Goal: Transaction & Acquisition: Purchase product/service

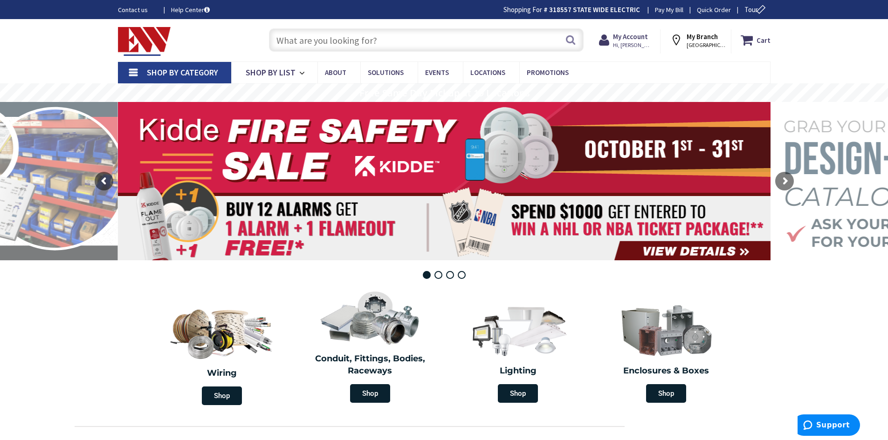
click at [505, 44] on input "text" at bounding box center [426, 39] width 314 height 23
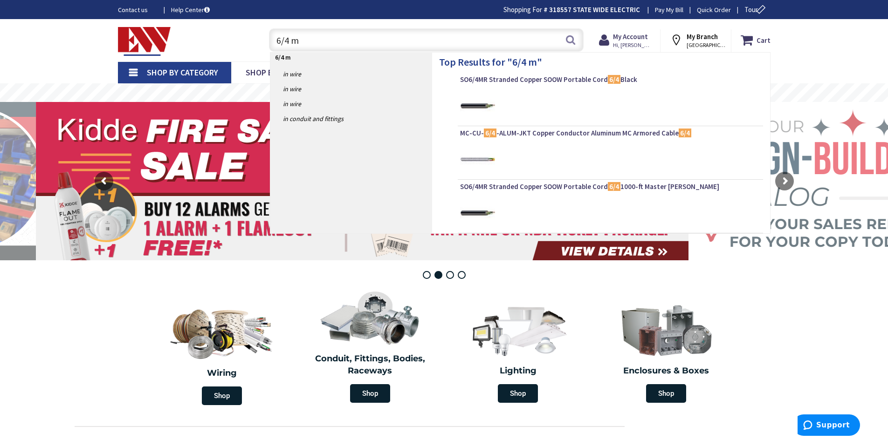
type input "6/4 mc"
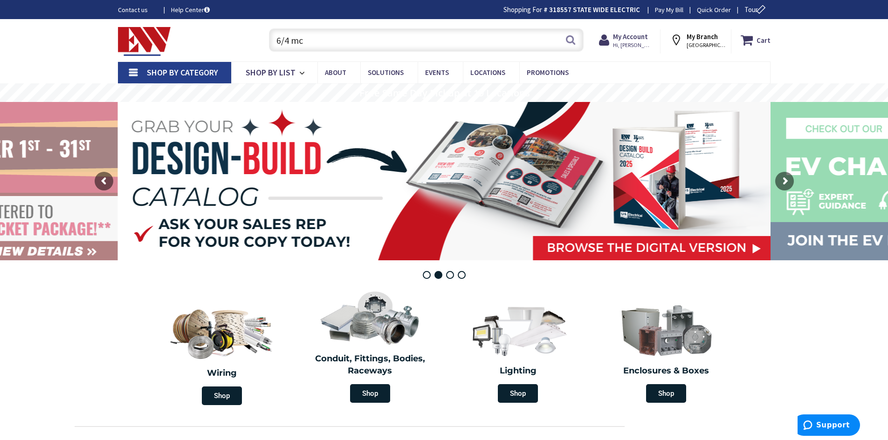
scroll to position [0, 0]
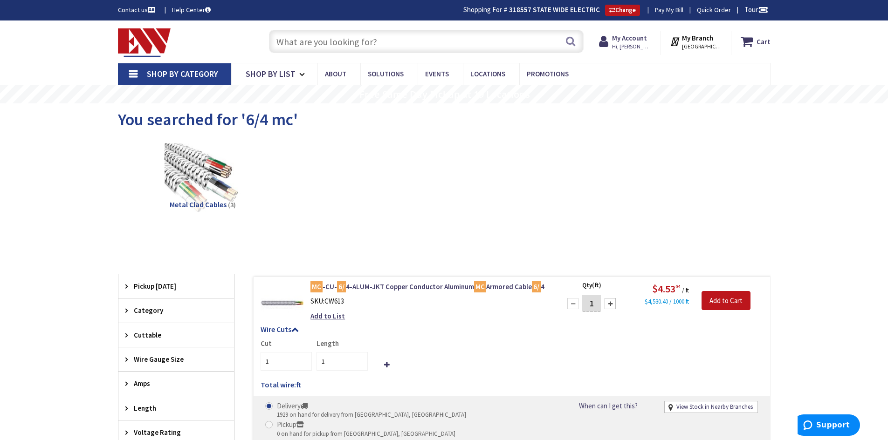
scroll to position [140, 0]
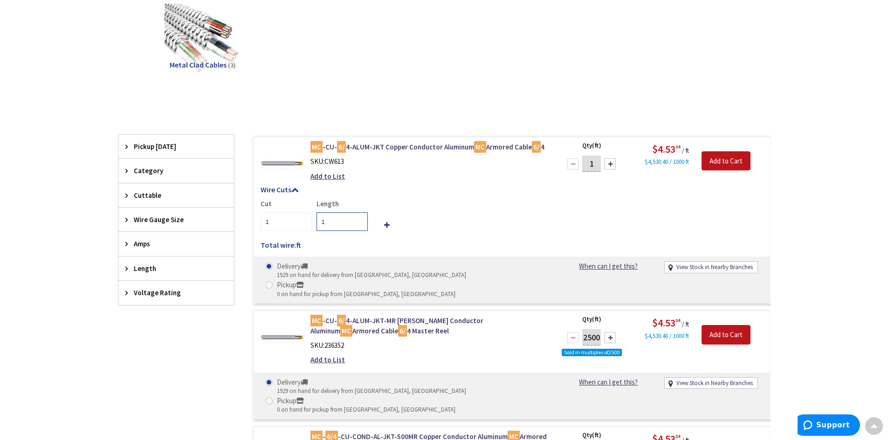
drag, startPoint x: 326, startPoint y: 221, endPoint x: 314, endPoint y: 219, distance: 12.7
click at [314, 219] on div "Length 1" at bounding box center [340, 215] width 56 height 32
type input "35"
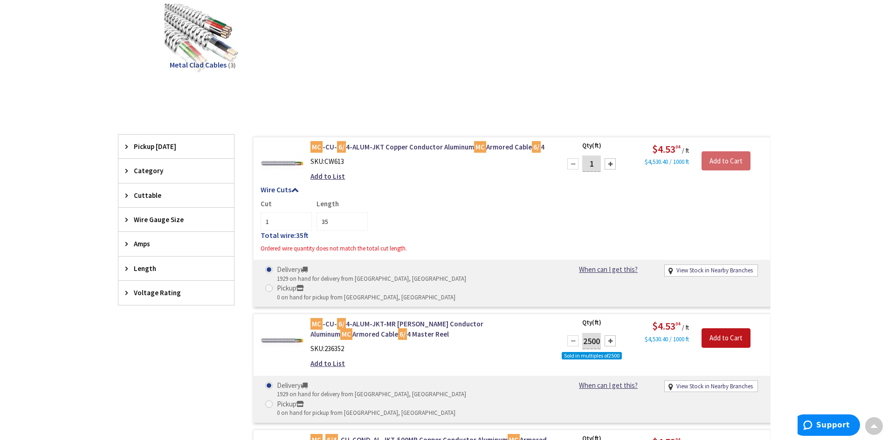
click at [610, 162] on div at bounding box center [609, 163] width 11 height 11
type input "2"
click at [609, 161] on div at bounding box center [609, 163] width 11 height 11
type input "3"
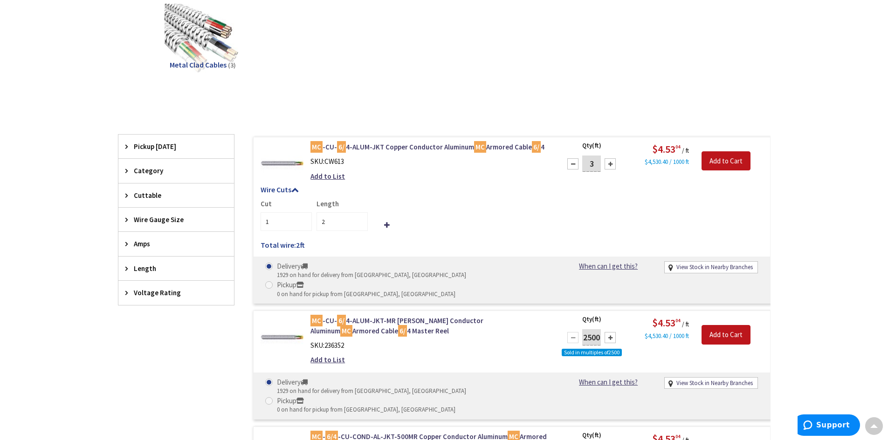
type input "3"
click at [609, 161] on div at bounding box center [609, 163] width 11 height 11
type input "4"
click at [609, 162] on div at bounding box center [609, 163] width 11 height 11
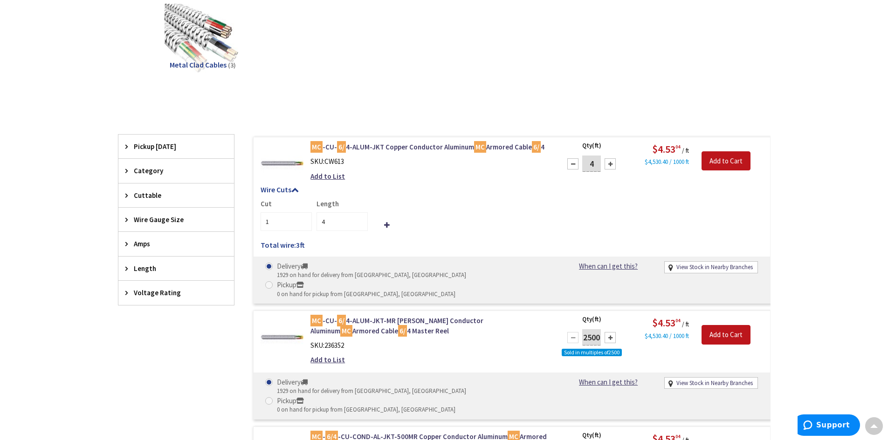
type input "5"
click at [609, 162] on div at bounding box center [609, 163] width 11 height 11
type input "6"
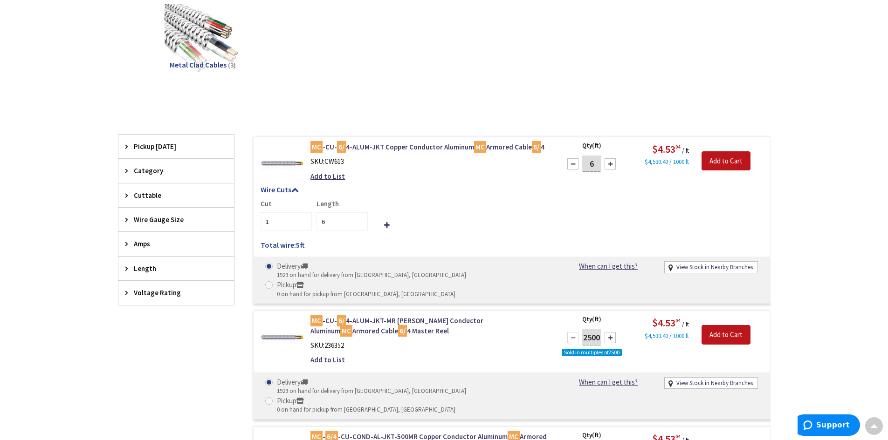
click at [609, 162] on div at bounding box center [609, 163] width 11 height 11
type input "7"
click at [609, 162] on div at bounding box center [609, 163] width 11 height 11
type input "8"
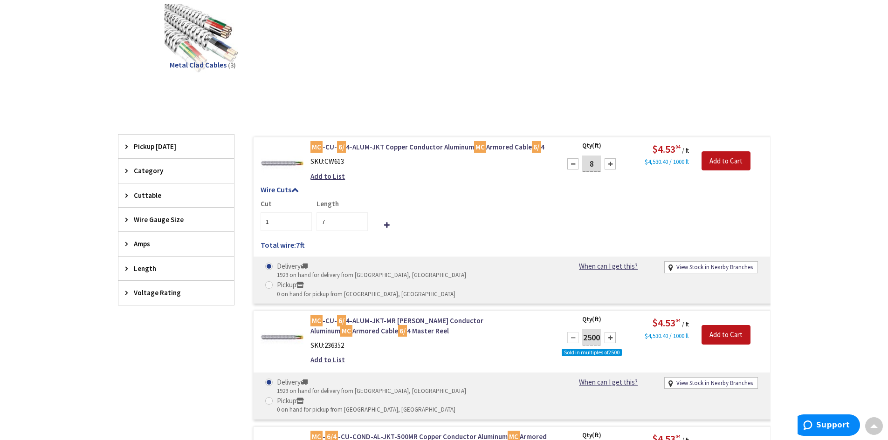
type input "8"
click at [609, 162] on div at bounding box center [609, 163] width 11 height 11
type input "9"
click at [609, 162] on div at bounding box center [609, 163] width 11 height 11
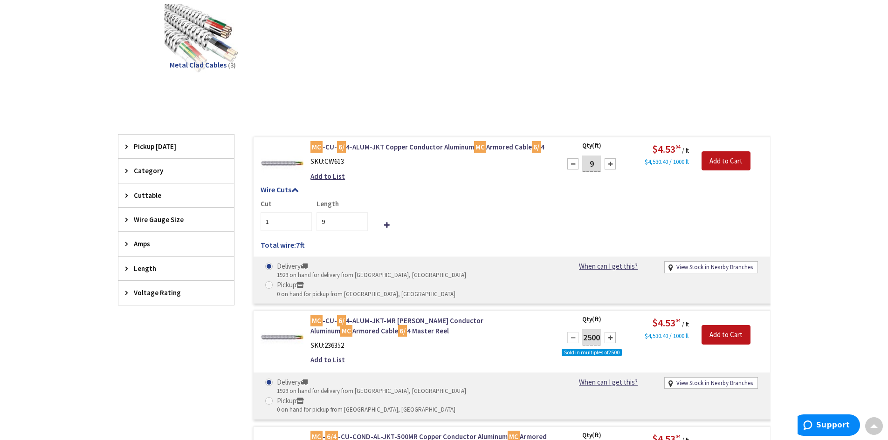
type input "10"
click at [609, 162] on div at bounding box center [609, 163] width 11 height 11
type input "11"
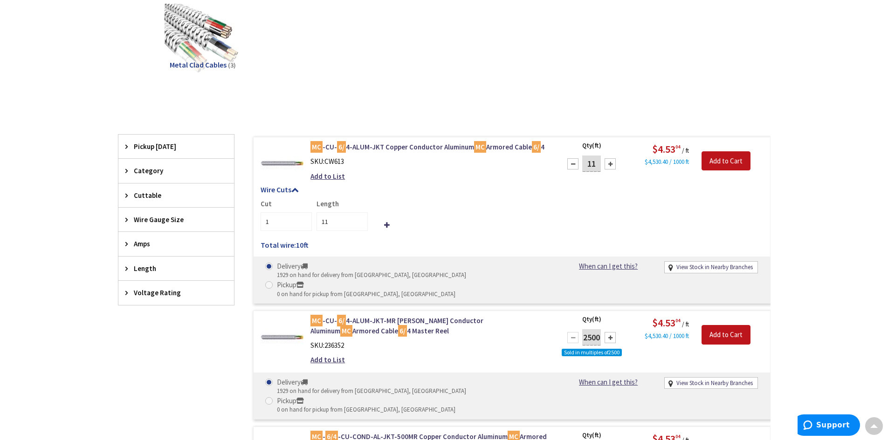
click at [609, 162] on div at bounding box center [609, 163] width 11 height 11
type input "12"
click at [609, 162] on div at bounding box center [609, 163] width 11 height 11
type input "13"
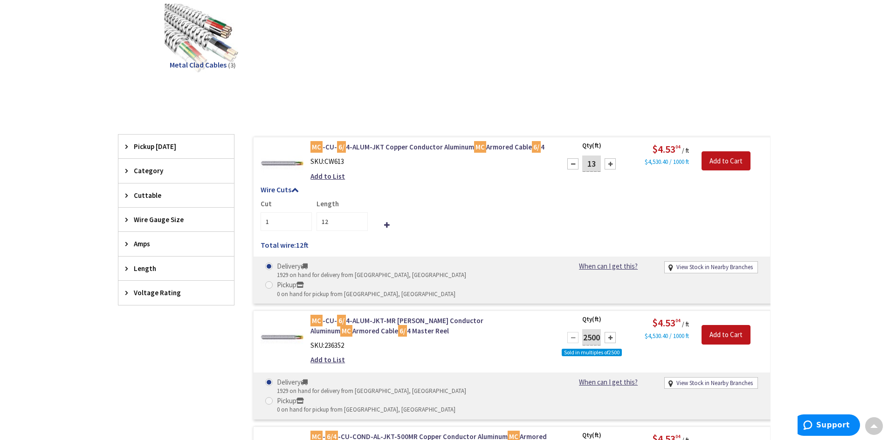
type input "13"
click at [609, 162] on div at bounding box center [609, 163] width 11 height 11
type input "14"
click at [609, 162] on div at bounding box center [609, 163] width 11 height 11
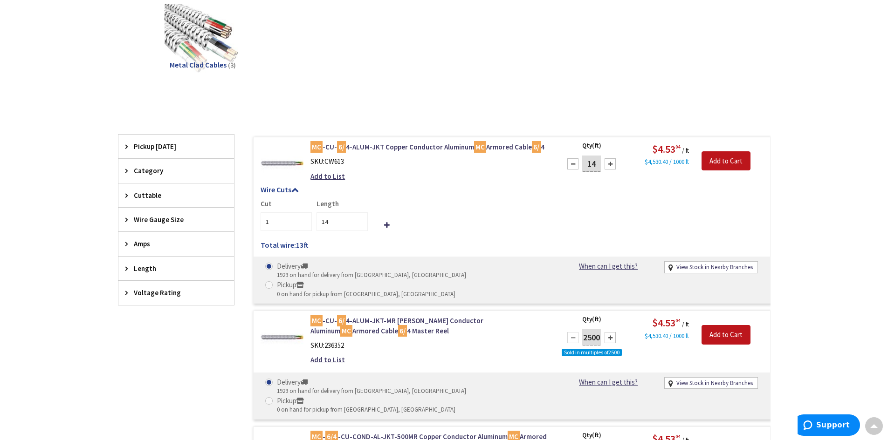
type input "15"
click at [609, 162] on div at bounding box center [609, 163] width 11 height 11
type input "16"
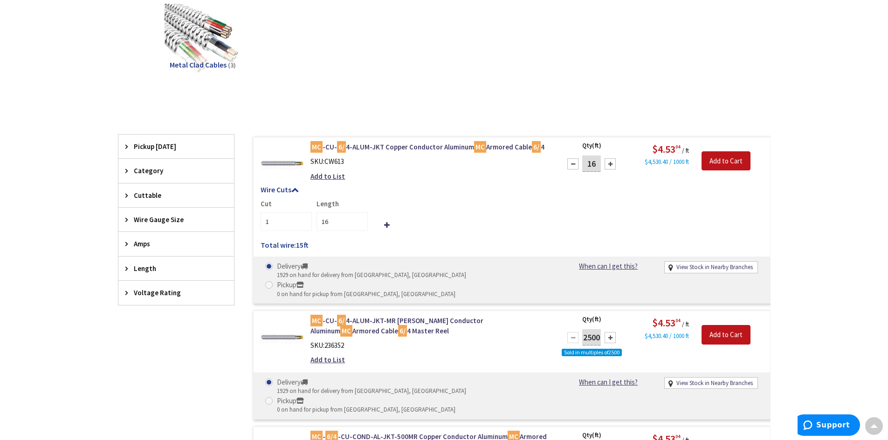
click at [609, 162] on div at bounding box center [609, 163] width 11 height 11
type input "17"
click at [609, 162] on div at bounding box center [609, 163] width 11 height 11
type input "18"
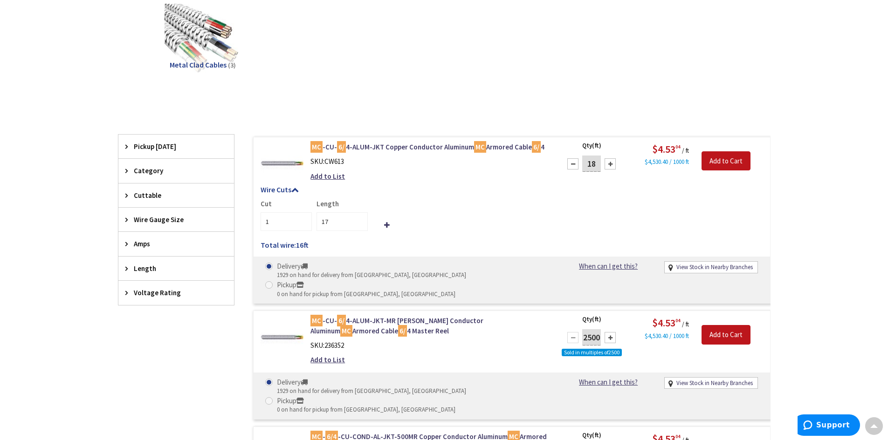
type input "18"
click at [609, 162] on div at bounding box center [609, 163] width 11 height 11
type input "19"
click at [609, 162] on div at bounding box center [609, 163] width 11 height 11
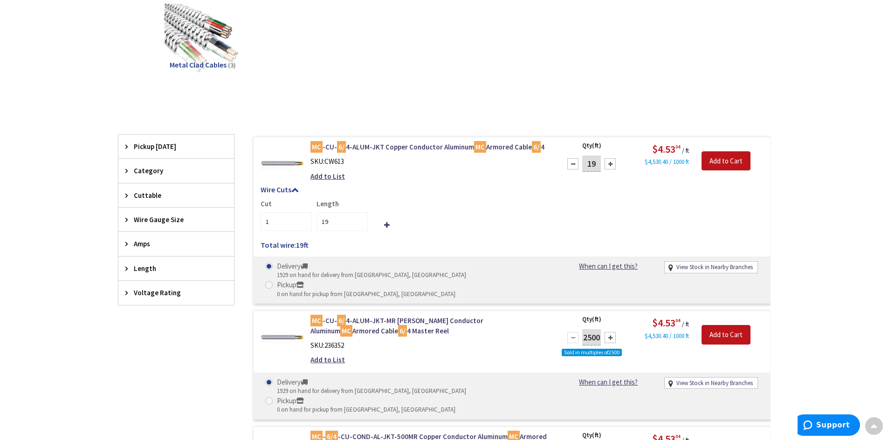
type input "20"
click at [609, 162] on div at bounding box center [609, 163] width 11 height 11
type input "21"
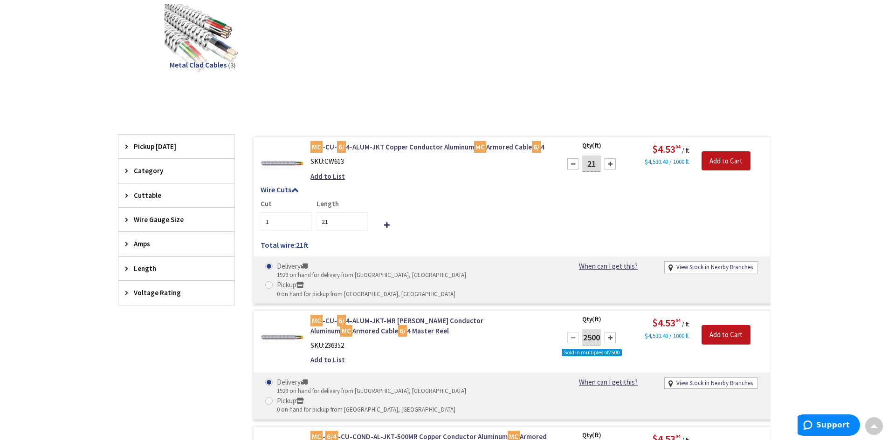
click at [609, 162] on div at bounding box center [609, 163] width 11 height 11
type input "22"
click at [609, 162] on div at bounding box center [609, 163] width 11 height 11
type input "23"
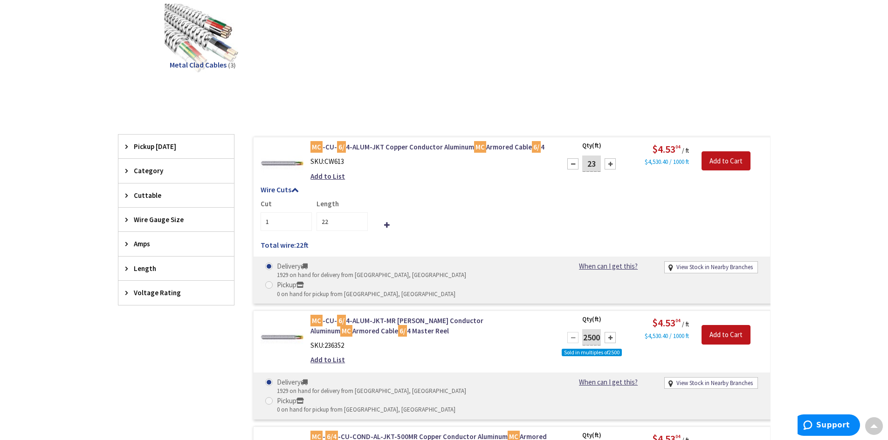
type input "23"
click at [609, 162] on div at bounding box center [609, 163] width 11 height 11
type input "24"
click at [609, 162] on div at bounding box center [609, 163] width 11 height 11
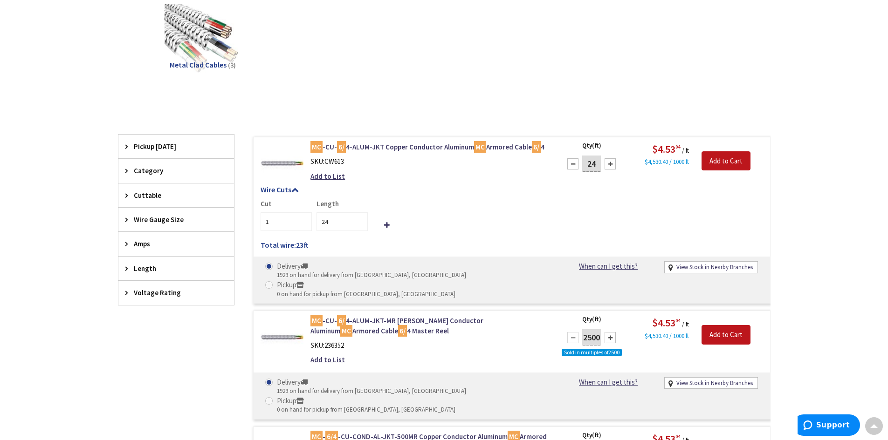
type input "25"
click at [609, 162] on div at bounding box center [609, 163] width 11 height 11
type input "26"
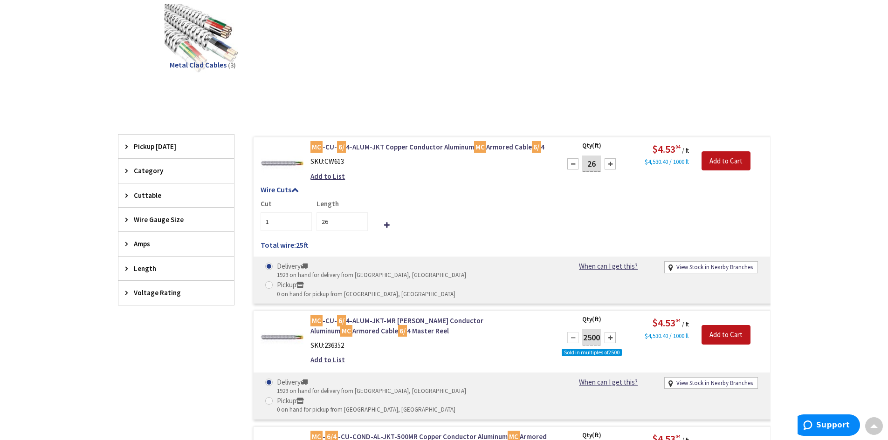
click at [609, 162] on div at bounding box center [609, 163] width 11 height 11
type input "27"
click at [609, 162] on div at bounding box center [609, 163] width 11 height 11
type input "28"
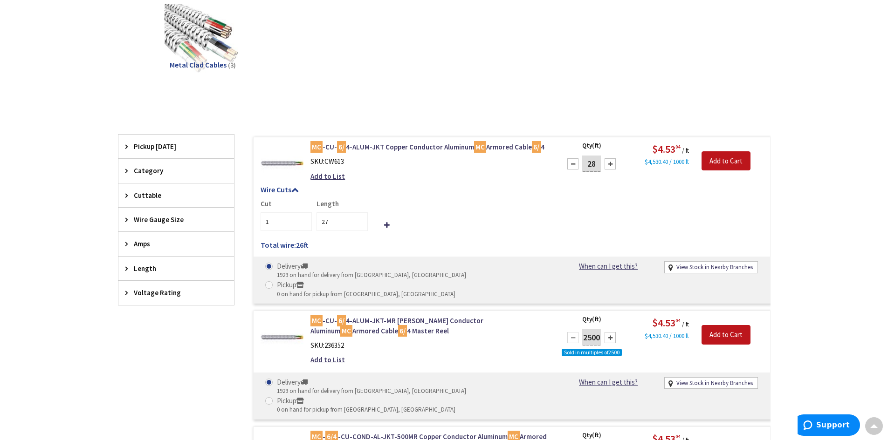
type input "28"
click at [609, 162] on div at bounding box center [609, 163] width 11 height 11
type input "29"
click at [609, 162] on div at bounding box center [609, 163] width 11 height 11
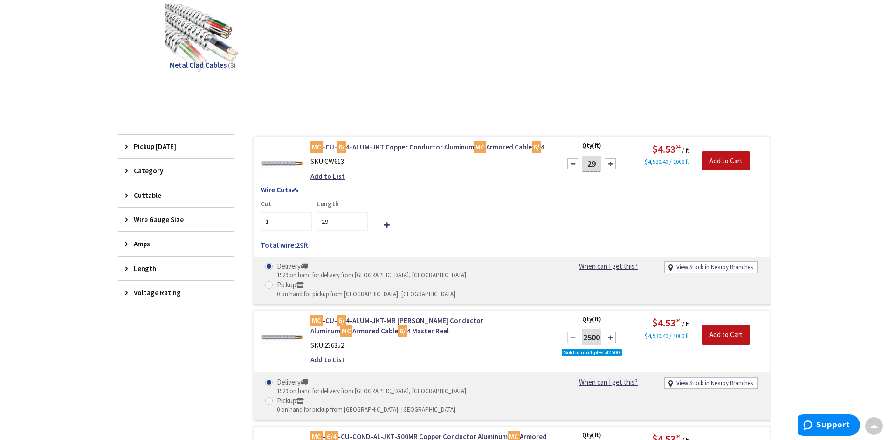
type input "30"
click at [609, 162] on div at bounding box center [609, 163] width 11 height 11
type input "31"
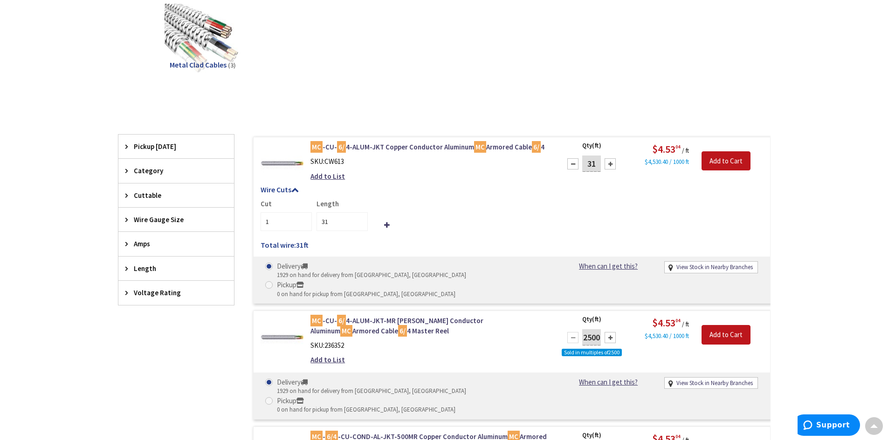
click at [609, 162] on div at bounding box center [609, 163] width 11 height 11
type input "32"
click at [609, 162] on div at bounding box center [609, 163] width 11 height 11
type input "33"
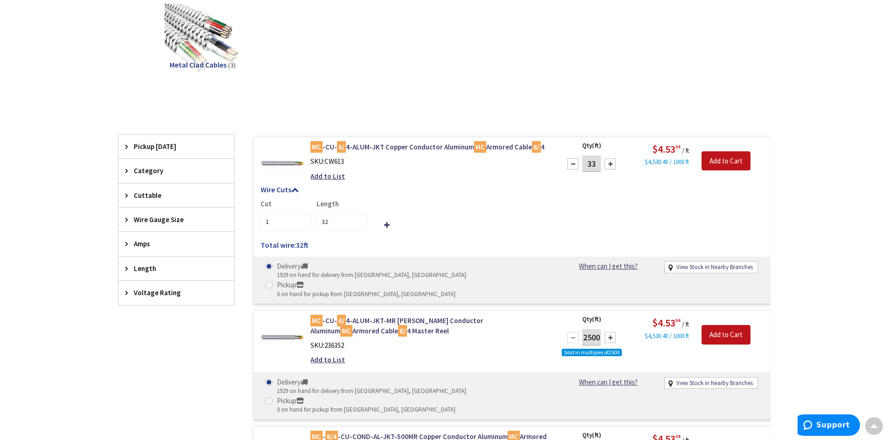
type input "33"
click at [609, 162] on div at bounding box center [609, 163] width 11 height 11
type input "34"
click at [609, 162] on div at bounding box center [609, 163] width 11 height 11
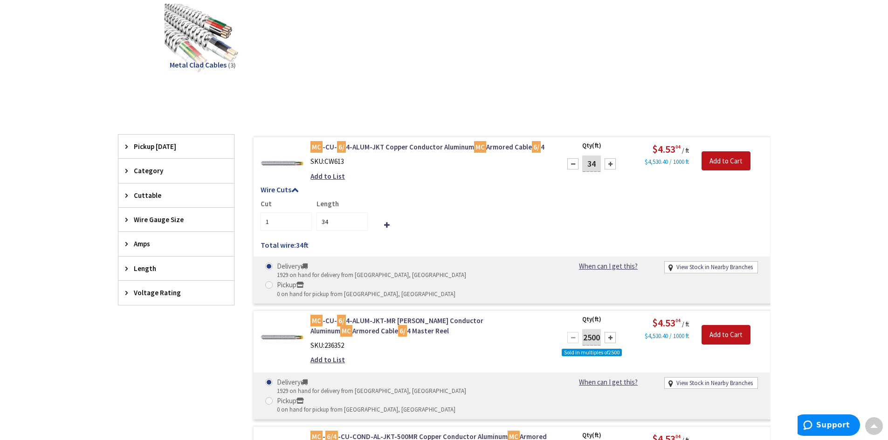
type input "35"
click at [730, 163] on input "Add to Cart" at bounding box center [725, 161] width 49 height 20
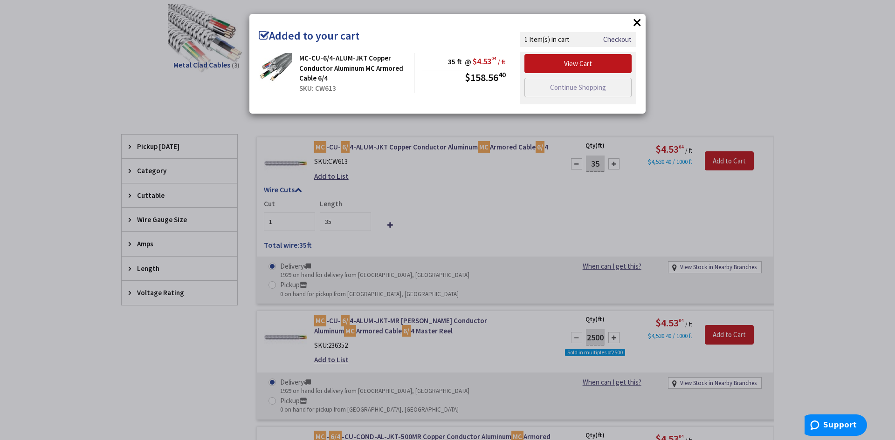
click at [636, 24] on button "×" at bounding box center [637, 22] width 14 height 14
